Goal: Task Accomplishment & Management: Manage account settings

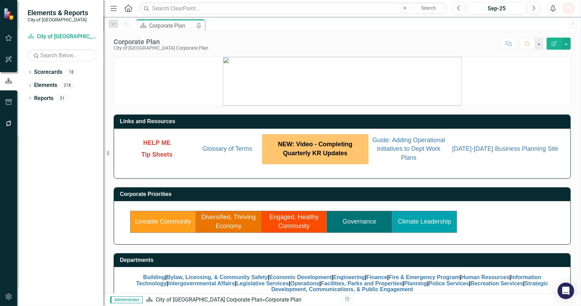
click at [291, 218] on link "Engaged, Healthy Community" at bounding box center [293, 221] width 49 height 16
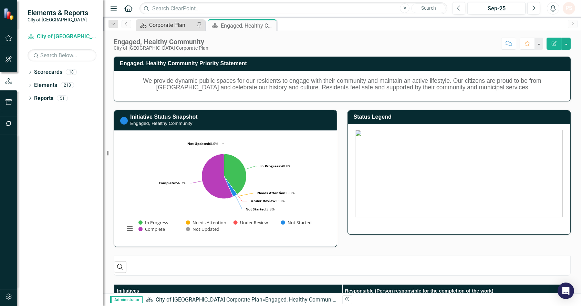
click at [153, 24] on div "Corporate Plan" at bounding box center [171, 25] width 45 height 9
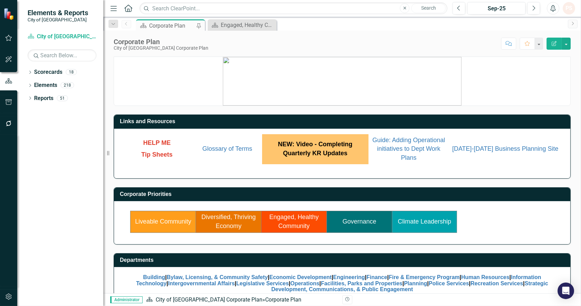
click at [442, 219] on link "Climate Leadership" at bounding box center [424, 221] width 53 height 7
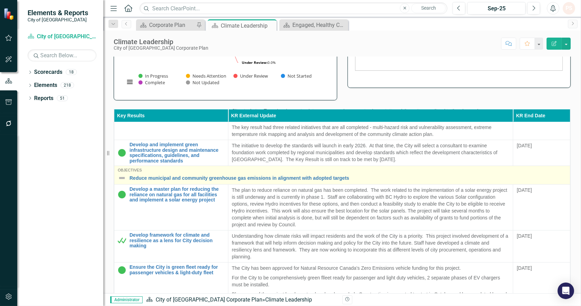
scroll to position [76, 0]
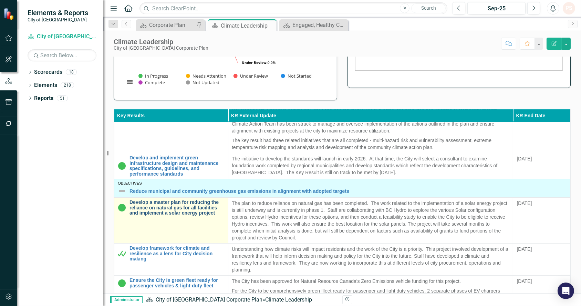
click at [182, 207] on link "Develop a master plan for reducing the reliance on natural gas for all faciliti…" at bounding box center [177, 207] width 95 height 16
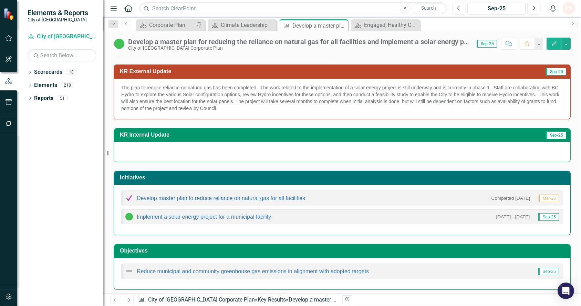
scroll to position [89, 0]
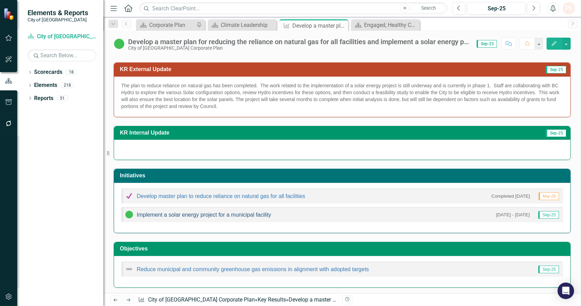
click at [186, 214] on link "Implement a solar energy project for a municipal facility" at bounding box center [204, 215] width 134 height 6
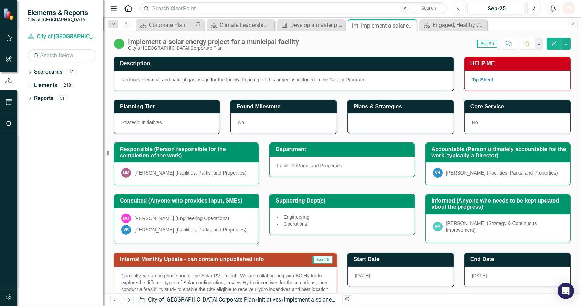
click at [178, 174] on div "[PERSON_NAME] (Facilities, Parks, and Properties)" at bounding box center [190, 172] width 112 height 7
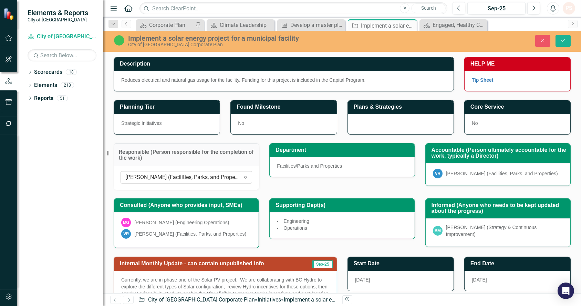
click at [164, 177] on div "[PERSON_NAME] (Facilities, Parks, and Properties)" at bounding box center [182, 177] width 115 height 8
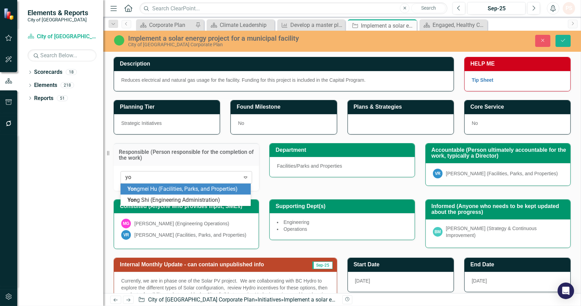
type input "y"
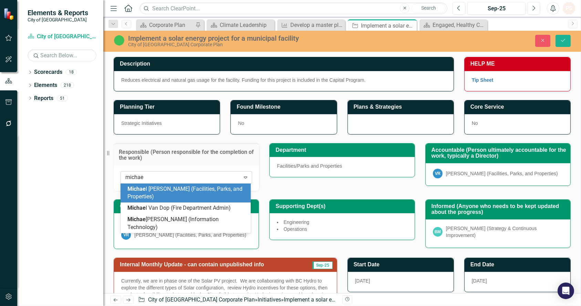
type input "[PERSON_NAME]"
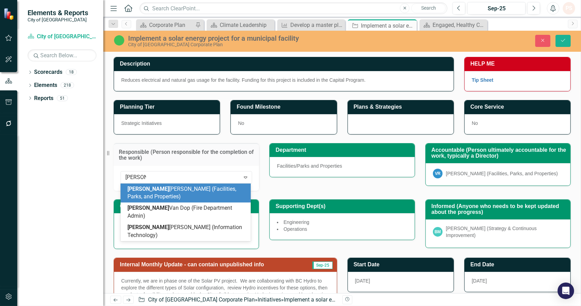
click at [157, 193] on div "[PERSON_NAME] (Facilities, Parks, and Properties)" at bounding box center [186, 193] width 119 height 16
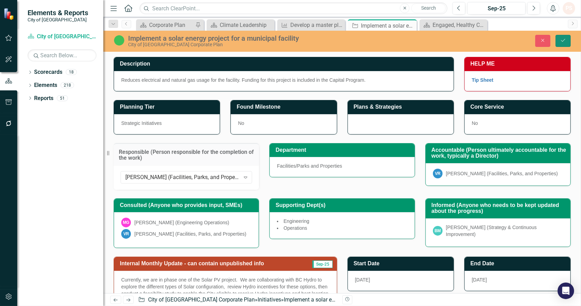
click at [561, 39] on icon "Save" at bounding box center [563, 40] width 6 height 5
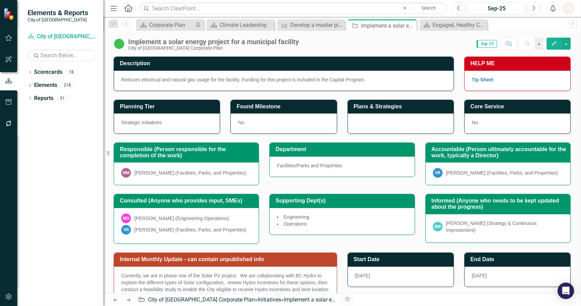
click at [524, 41] on icon "Favorite" at bounding box center [527, 43] width 6 height 5
click at [472, 21] on div "Engaged, Healthy Community" at bounding box center [455, 25] width 44 height 9
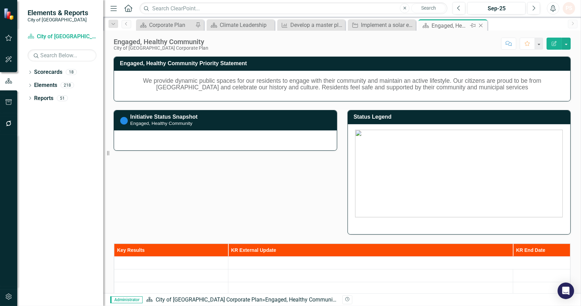
click at [481, 23] on icon "Close" at bounding box center [481, 26] width 7 height 6
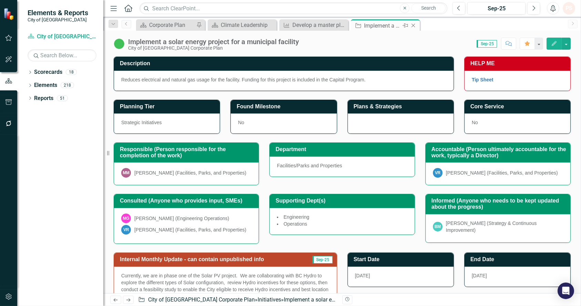
click at [411, 25] on icon "Close" at bounding box center [413, 26] width 7 height 6
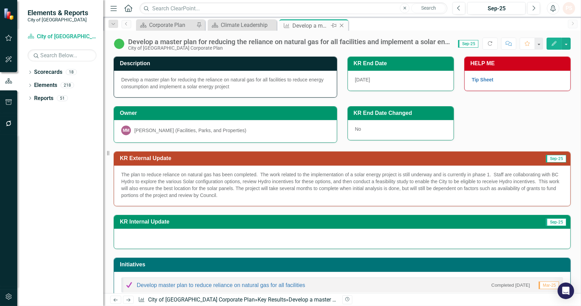
click at [345, 24] on icon "Close" at bounding box center [341, 26] width 7 height 6
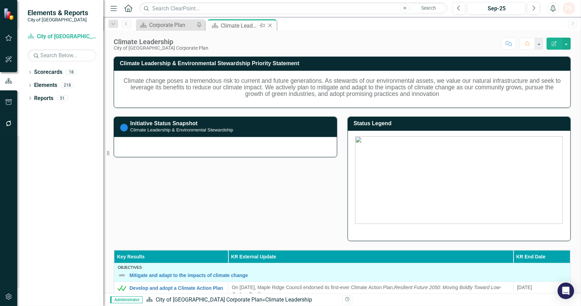
click at [269, 24] on icon at bounding box center [270, 26] width 4 height 4
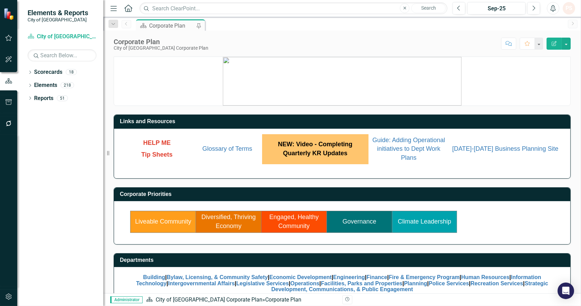
drag, startPoint x: 213, startPoint y: 1, endPoint x: 326, endPoint y: 40, distance: 118.9
click at [326, 40] on div "Score: N/A Sep-25 Completed Comment Favorite Edit Report" at bounding box center [391, 44] width 359 height 12
